Goal: Task Accomplishment & Management: Complete application form

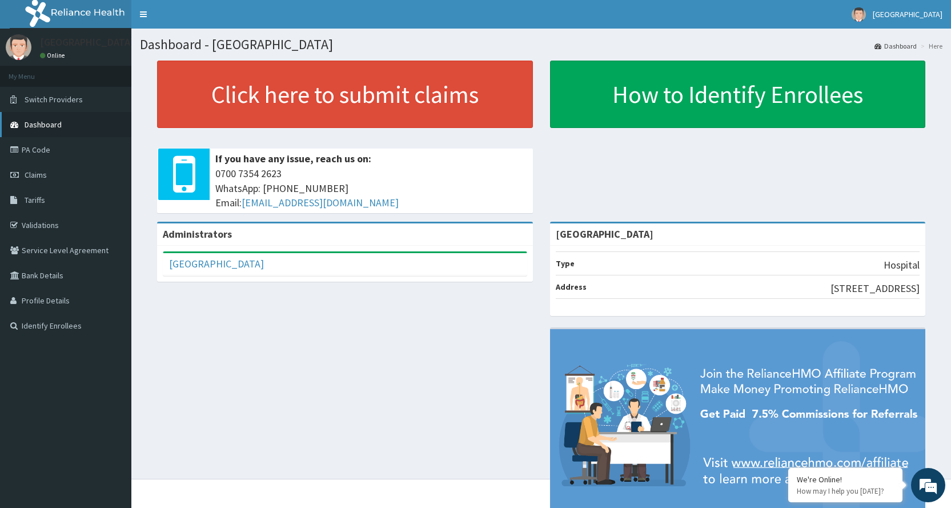
click at [34, 125] on span "Dashboard" at bounding box center [43, 124] width 37 height 10
click at [37, 170] on span "Claims" at bounding box center [36, 175] width 22 height 10
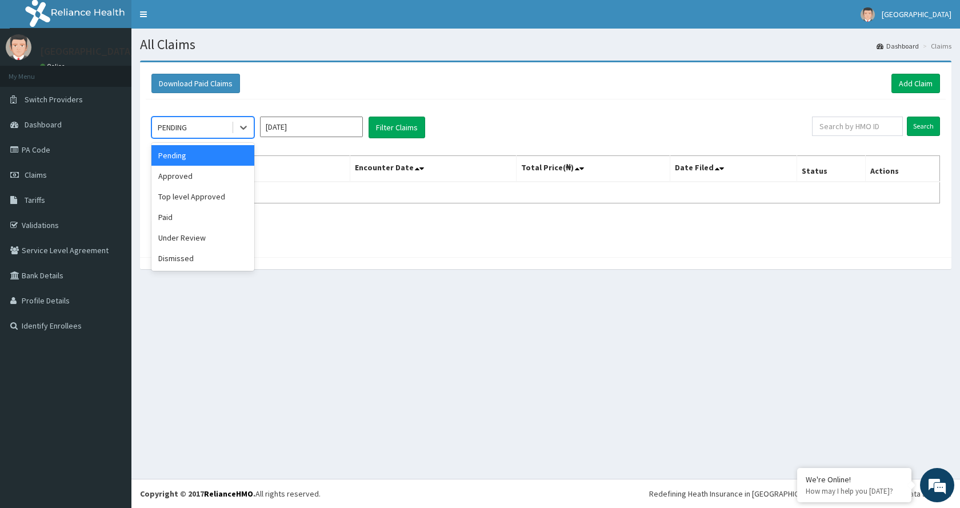
click at [200, 124] on div "PENDING" at bounding box center [191, 127] width 79 height 18
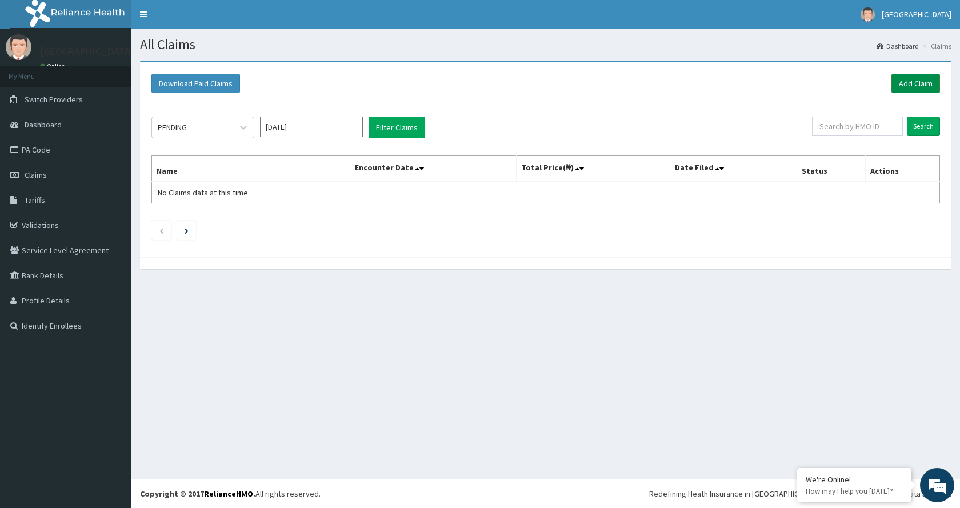
click at [916, 87] on link "Add Claim" at bounding box center [915, 83] width 49 height 19
click at [909, 79] on link "Add Claim" at bounding box center [915, 83] width 49 height 19
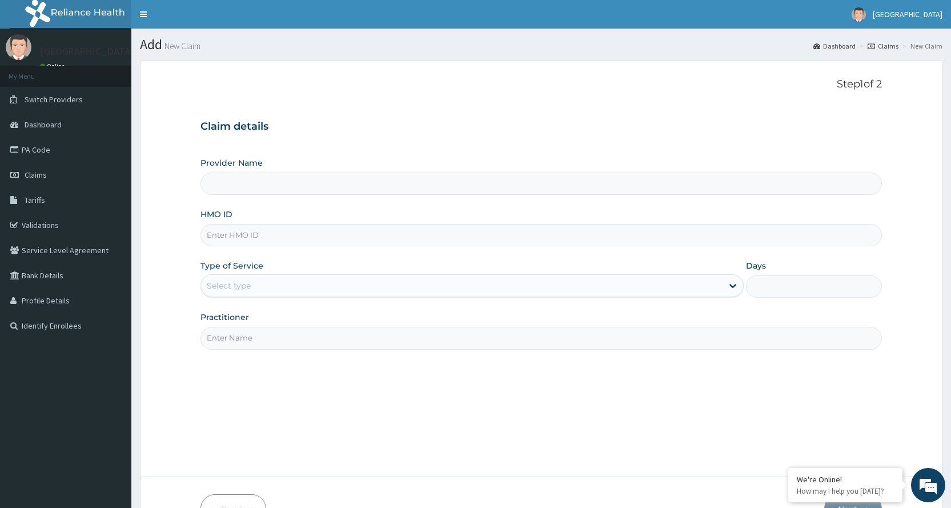
type input "[GEOGRAPHIC_DATA]"
click at [264, 187] on input "Rophe Medical Centre" at bounding box center [542, 184] width 682 height 22
click at [275, 239] on input "HMO ID" at bounding box center [542, 235] width 682 height 22
